Goal: Information Seeking & Learning: Stay updated

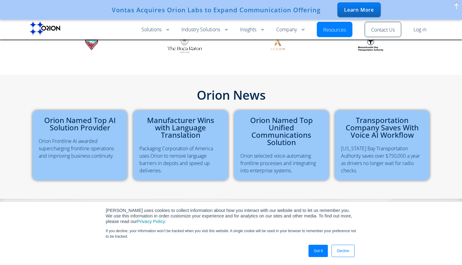
scroll to position [205, 0]
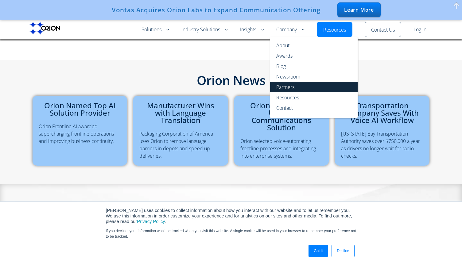
click at [291, 86] on link "Partners" at bounding box center [314, 87] width 88 height 10
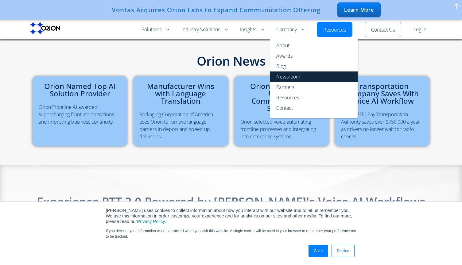
click at [293, 74] on link "Newsroom" at bounding box center [314, 77] width 88 height 10
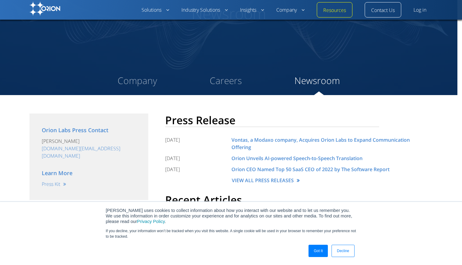
scroll to position [51, 0]
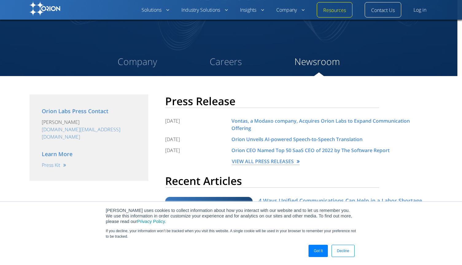
click at [275, 158] on link "VIEW ALL PRESS RELEASES" at bounding box center [266, 161] width 68 height 7
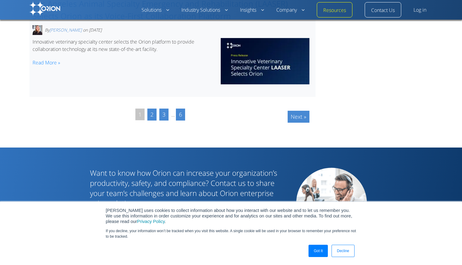
scroll to position [937, 0]
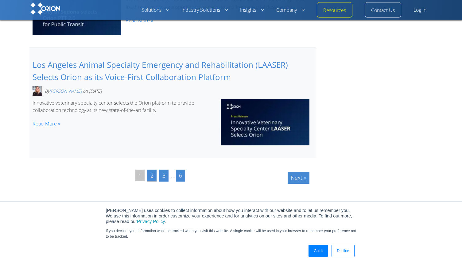
click at [155, 170] on link "2" at bounding box center [151, 176] width 9 height 12
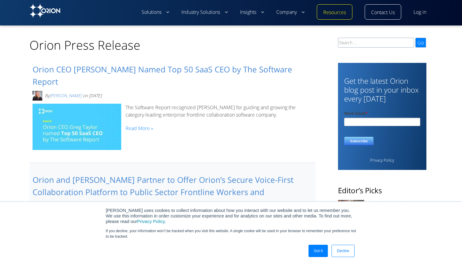
click at [239, 123] on article "Orion CEO Greg Taylor Named Top 50 SaaS CEO by The Software Report By Jacquelin…" at bounding box center [172, 108] width 286 height 111
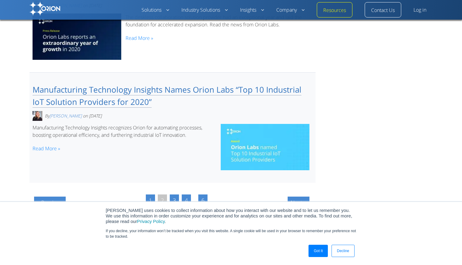
scroll to position [952, 0]
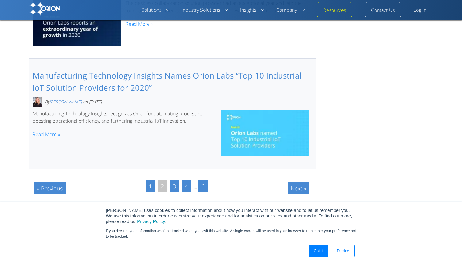
click at [175, 181] on link "3" at bounding box center [174, 187] width 9 height 12
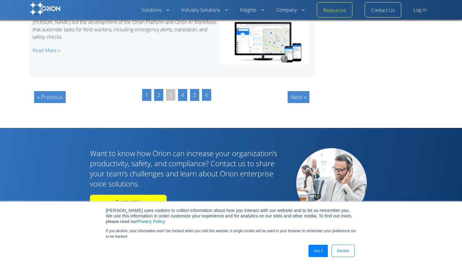
scroll to position [1024, 0]
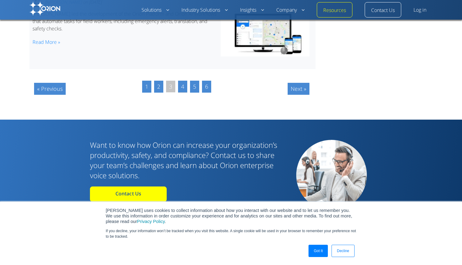
click at [184, 81] on link "4" at bounding box center [182, 87] width 9 height 12
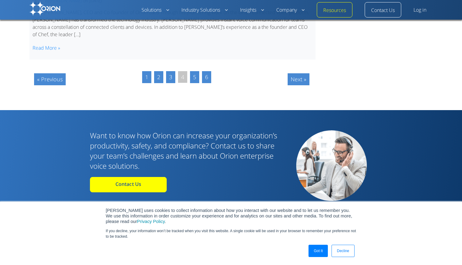
scroll to position [1034, 0]
